Goal: Transaction & Acquisition: Purchase product/service

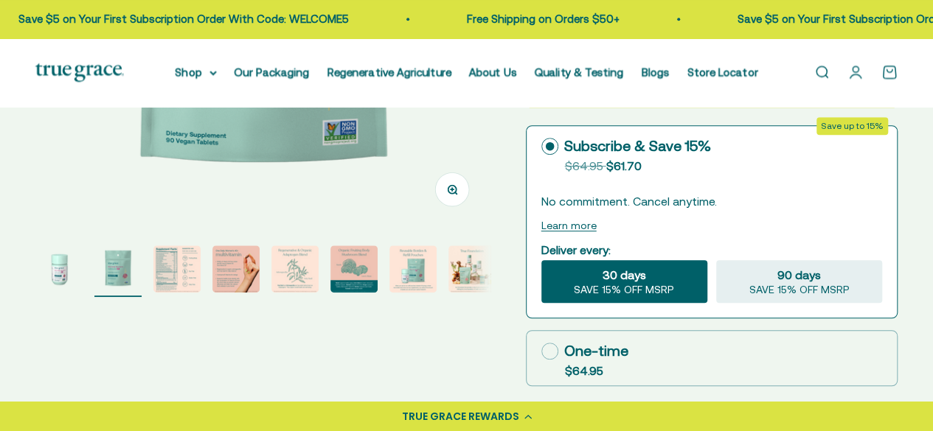
select select "3"
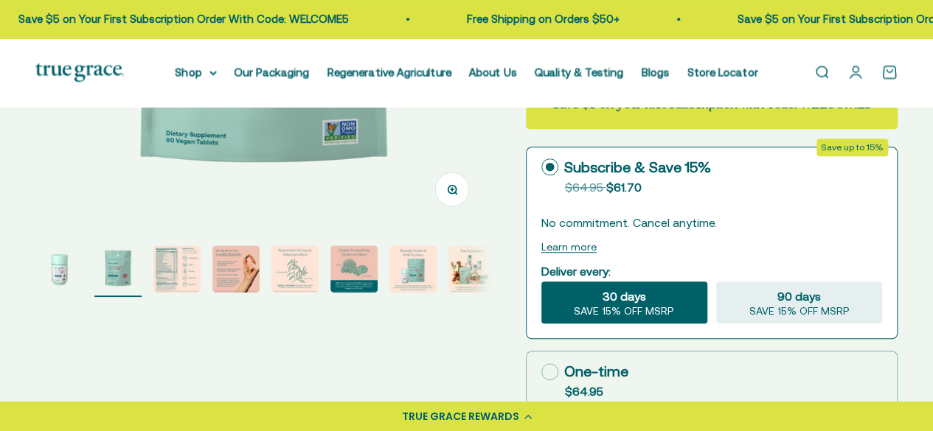
scroll to position [516, 0]
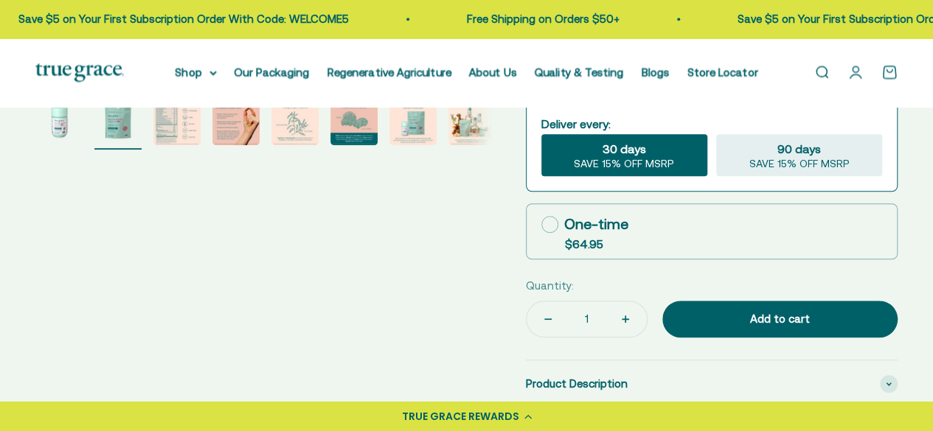
click at [625, 320] on icon "Increase quantity" at bounding box center [625, 319] width 0 height 7
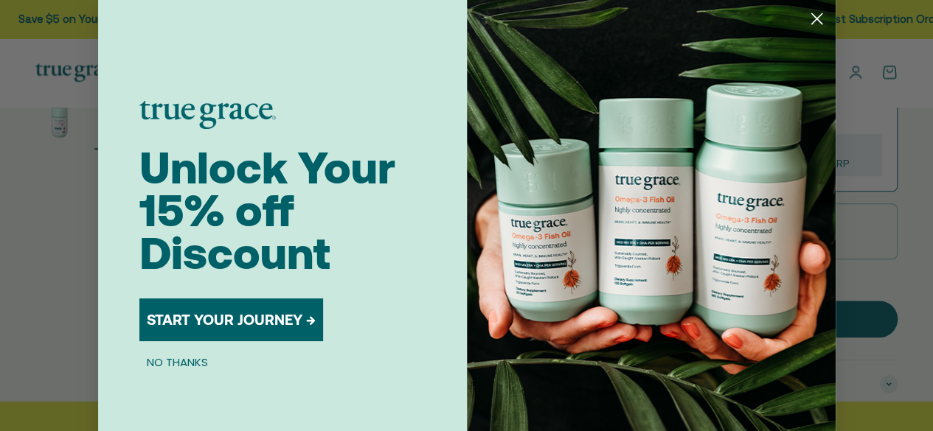
click at [624, 321] on img "POPUP Form" at bounding box center [651, 236] width 369 height 472
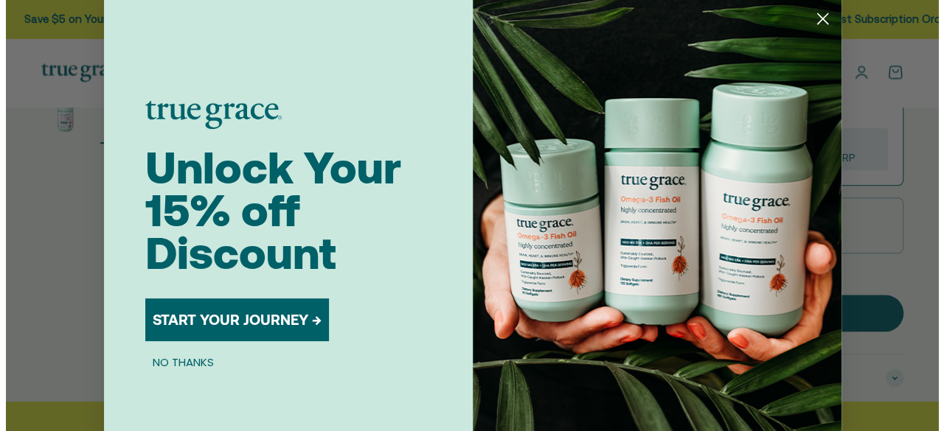
scroll to position [0, 469]
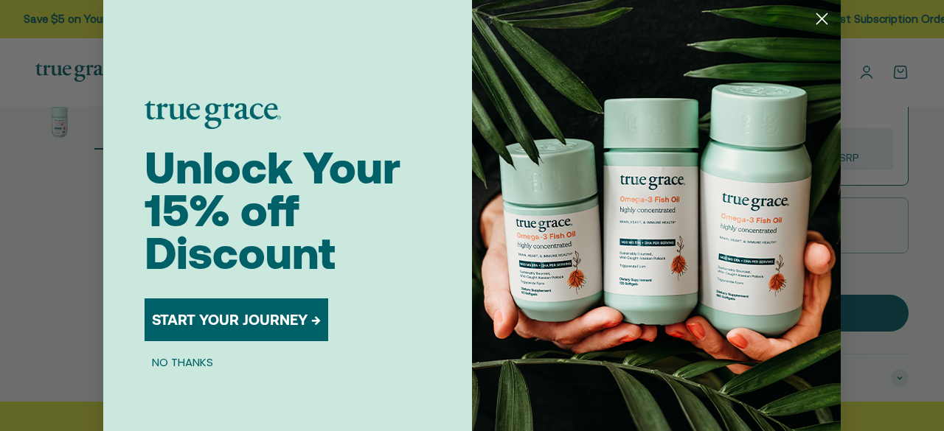
click at [624, 321] on img "POPUP Form" at bounding box center [656, 236] width 369 height 472
drag, startPoint x: 819, startPoint y: 14, endPoint x: 586, endPoint y: 276, distance: 350.5
click at [819, 14] on circle "Close dialog" at bounding box center [822, 19] width 24 height 24
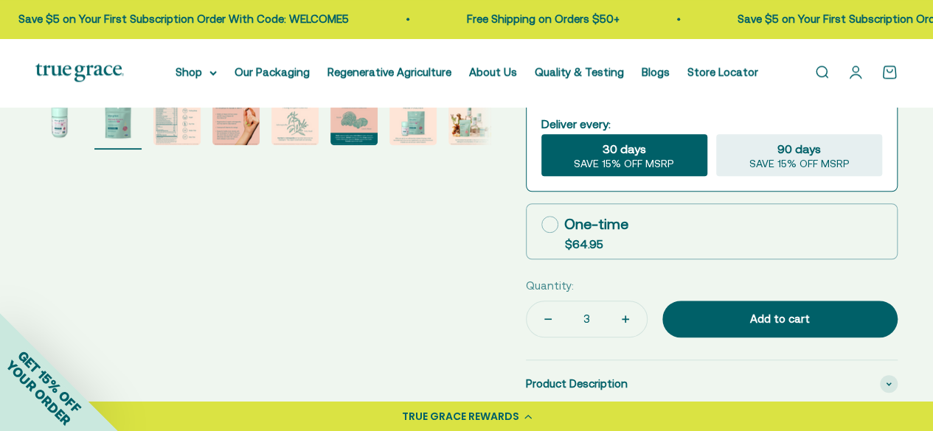
scroll to position [0, 463]
drag, startPoint x: 636, startPoint y: 307, endPoint x: 624, endPoint y: 317, distance: 16.2
click at [634, 307] on button "Increase quantity" at bounding box center [625, 319] width 43 height 35
type input "4"
click at [625, 318] on icon "Increase quantity" at bounding box center [625, 319] width 7 height 7
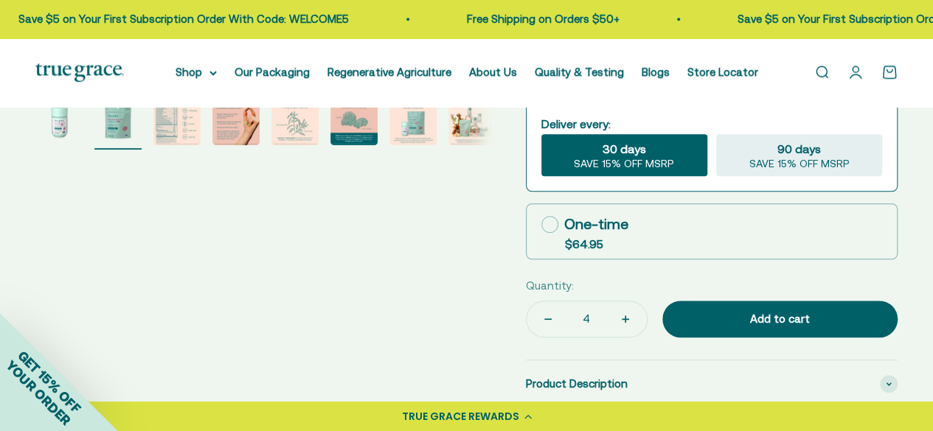
click at [625, 319] on icon "Increase quantity" at bounding box center [625, 319] width 7 height 7
click at [625, 317] on icon "Increase quantity" at bounding box center [625, 319] width 0 height 7
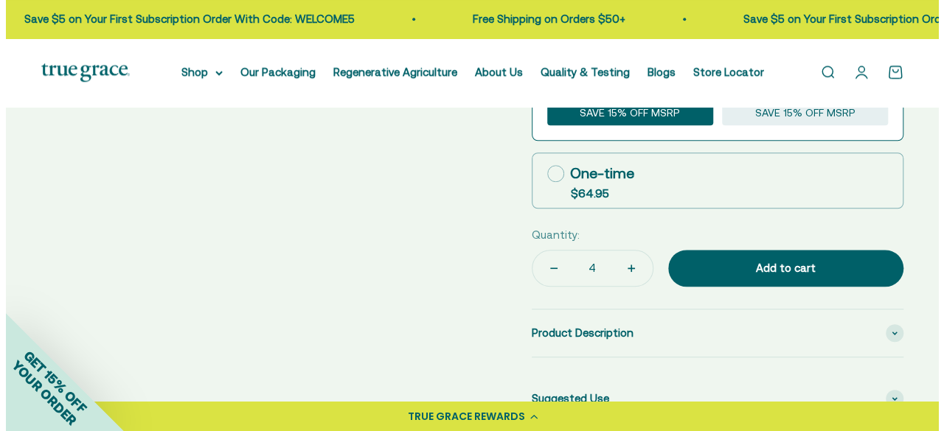
scroll to position [590, 0]
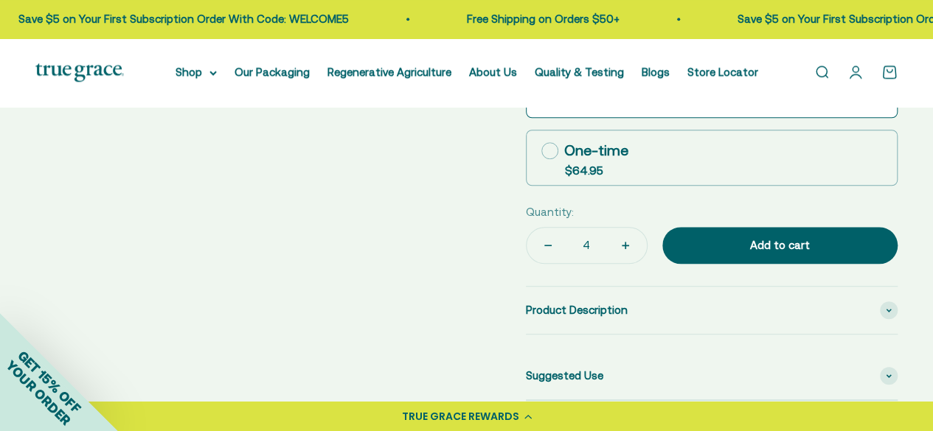
click at [625, 243] on icon "Increase quantity" at bounding box center [625, 245] width 0 height 7
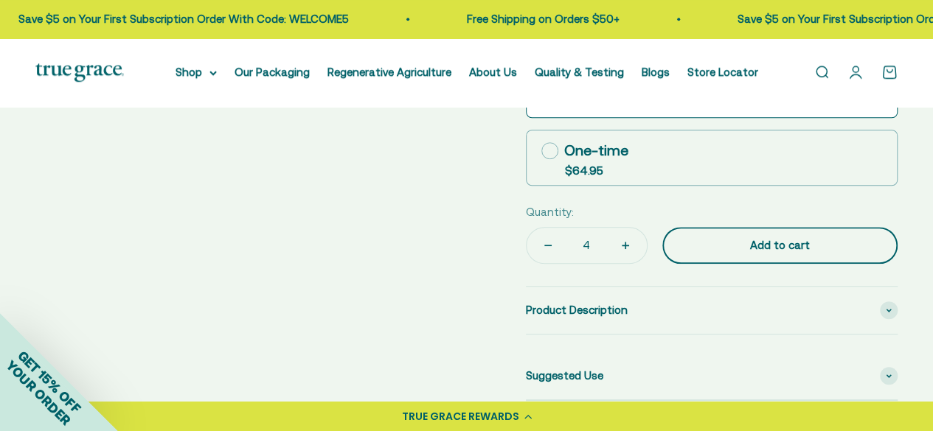
click at [785, 245] on div "Add to cart" at bounding box center [780, 246] width 176 height 18
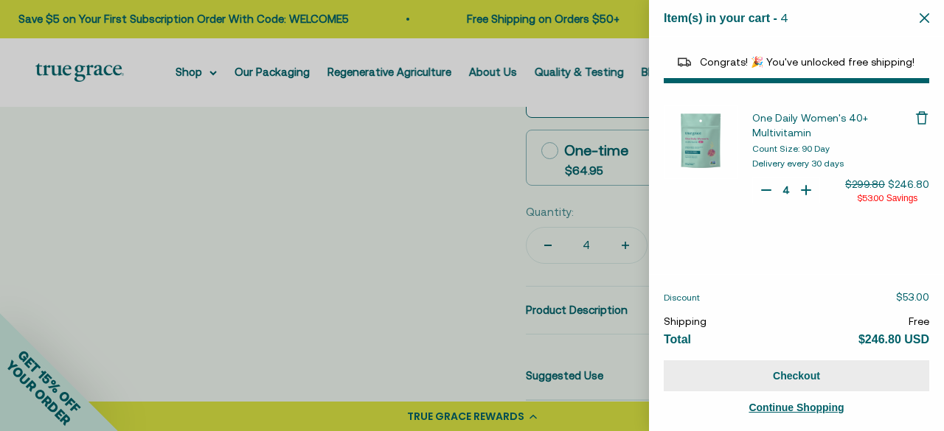
click at [768, 379] on button "Checkout" at bounding box center [796, 376] width 265 height 31
select select "46108681896150"
select select "40055698129088"
